Goal: Task Accomplishment & Management: Manage account settings

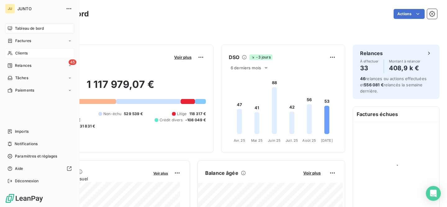
click at [11, 52] on icon at bounding box center [9, 53] width 5 height 5
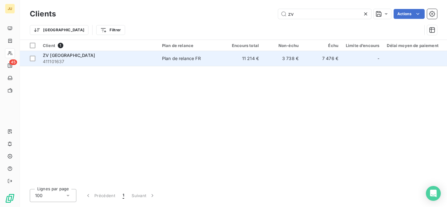
type input "zv"
click at [131, 64] on span "411101637" at bounding box center [99, 62] width 112 height 6
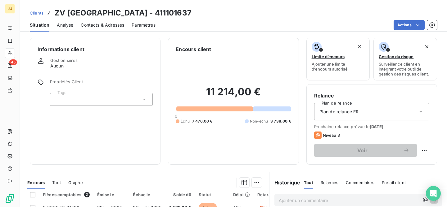
click at [112, 26] on span "Contacts & Adresses" at bounding box center [102, 25] width 43 height 6
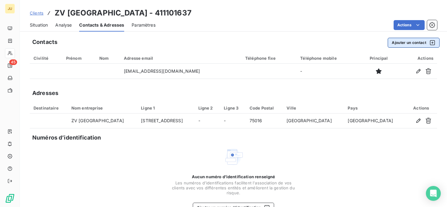
click at [403, 41] on button "Ajouter un contact" at bounding box center [413, 43] width 52 height 10
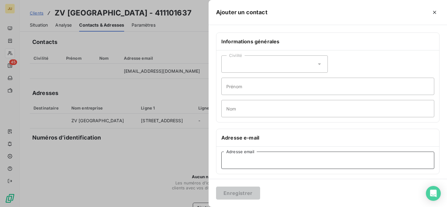
click at [255, 162] on input "Adresse email" at bounding box center [327, 160] width 213 height 17
paste input "[EMAIL_ADDRESS][DOMAIN_NAME]"
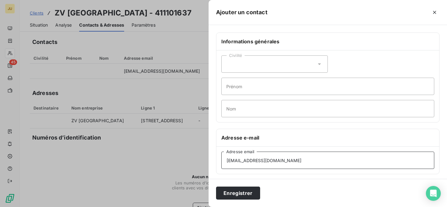
type input "[EMAIL_ADDRESS][DOMAIN_NAME]"
click at [238, 200] on div "Enregistrer" at bounding box center [327, 193] width 238 height 28
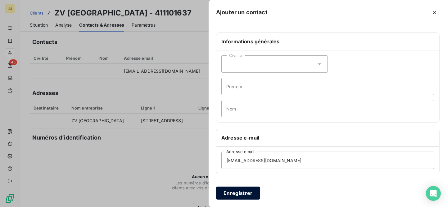
click at [235, 193] on button "Enregistrer" at bounding box center [238, 193] width 44 height 13
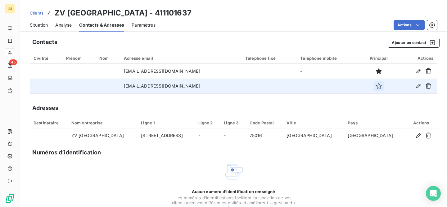
click at [375, 87] on icon "button" at bounding box center [378, 86] width 6 height 6
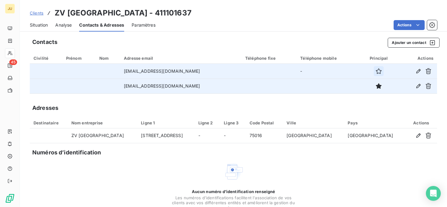
click at [376, 72] on icon "button" at bounding box center [379, 72] width 6 height 6
click at [38, 15] on span "Clients" at bounding box center [37, 13] width 14 height 5
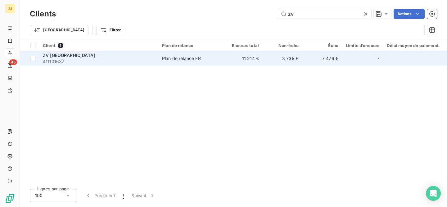
click at [183, 60] on div "Plan de relance FR" at bounding box center [181, 59] width 39 height 6
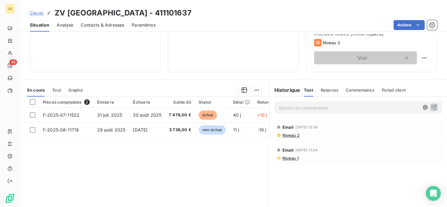
scroll to position [120, 0]
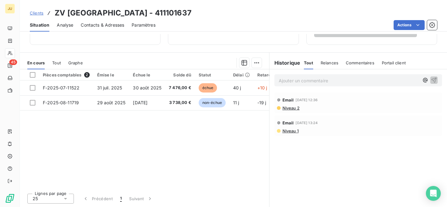
click at [319, 78] on p "Ajouter un commentaire ﻿" at bounding box center [348, 81] width 140 height 8
click at [433, 78] on div "mail attendre" at bounding box center [357, 79] width 167 height 11
click at [431, 78] on icon "button" at bounding box center [433, 80] width 5 height 5
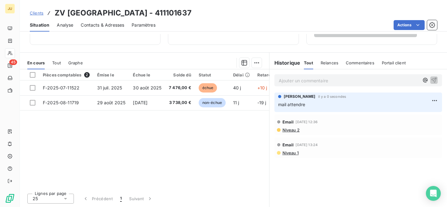
scroll to position [0, 0]
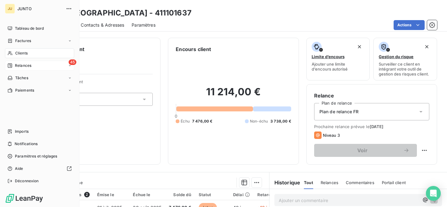
click at [9, 68] on div "Relances" at bounding box center [19, 66] width 24 height 6
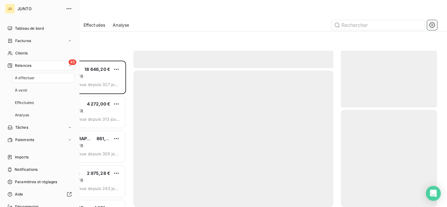
scroll to position [142, 91]
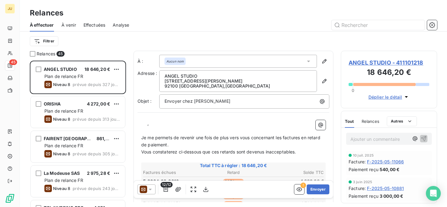
click at [120, 32] on div "Filtrer" at bounding box center [233, 41] width 407 height 19
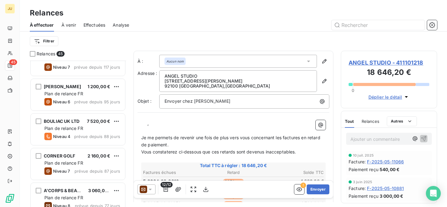
scroll to position [147, 0]
